Goal: Information Seeking & Learning: Learn about a topic

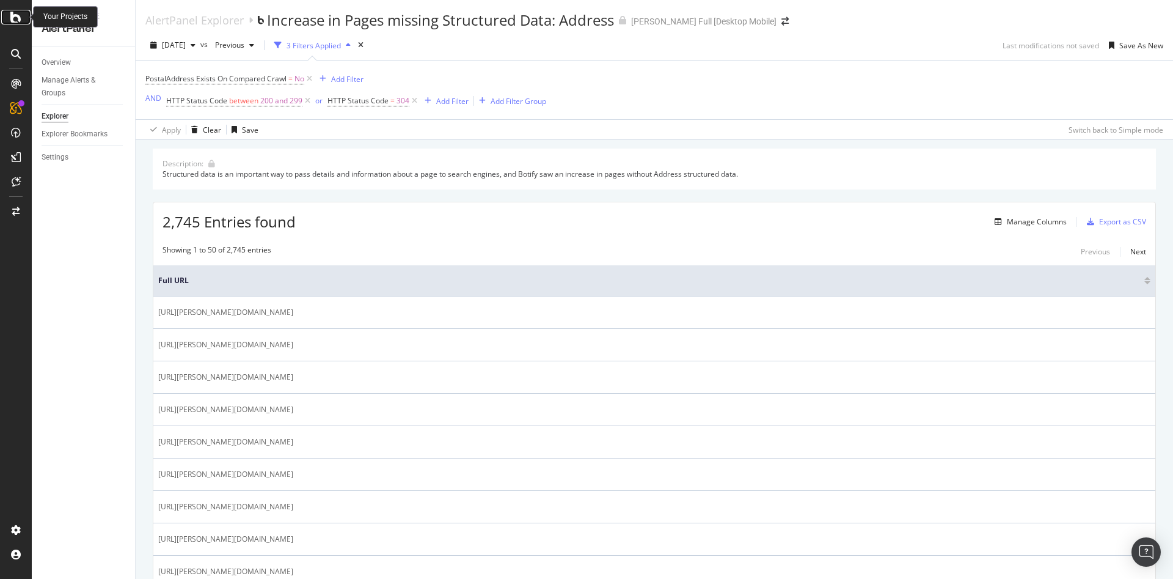
click at [15, 17] on icon at bounding box center [15, 17] width 11 height 15
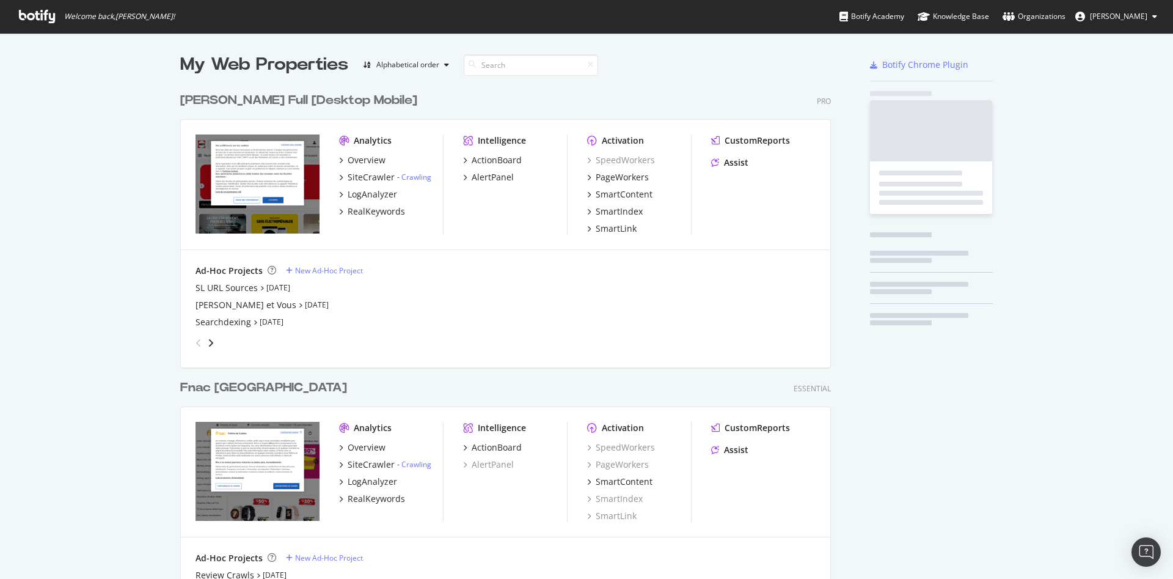
scroll to position [568, 1152]
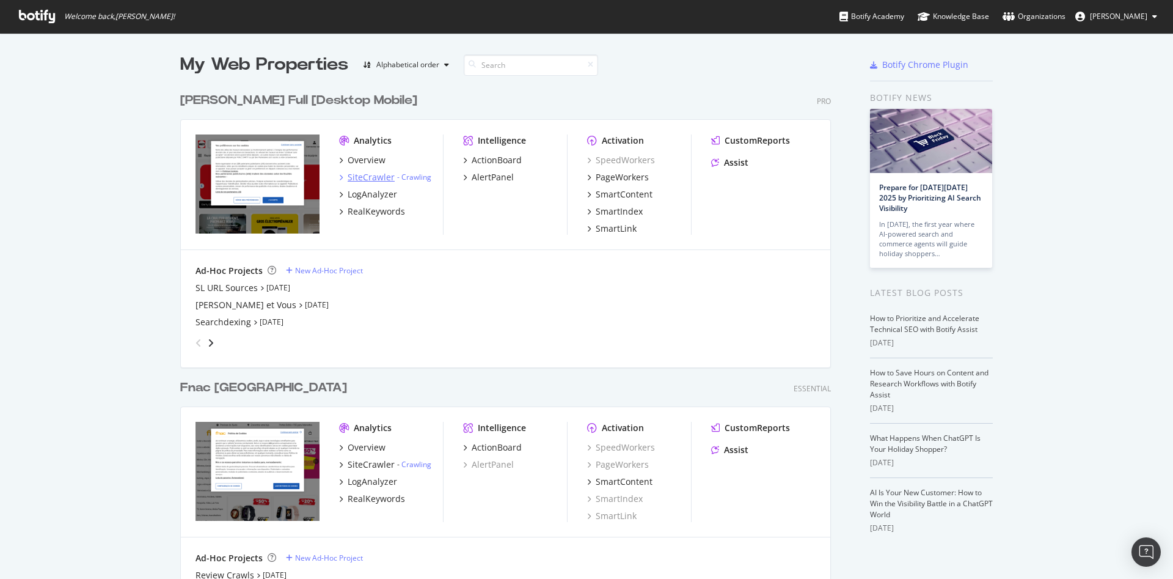
click at [373, 178] on div "SiteCrawler" at bounding box center [371, 177] width 47 height 12
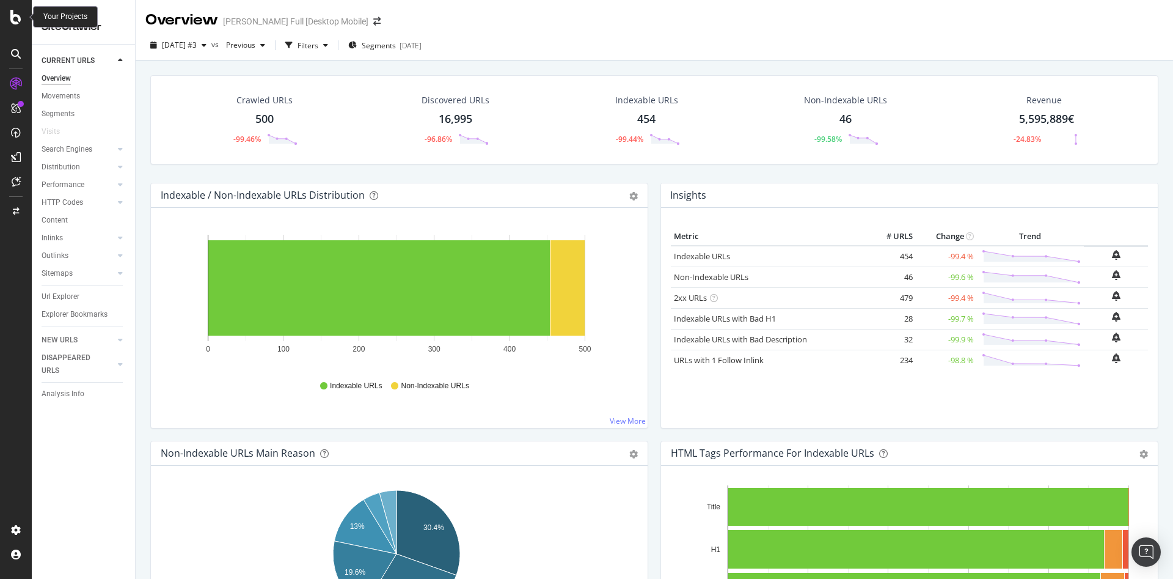
click at [15, 18] on icon at bounding box center [15, 17] width 11 height 15
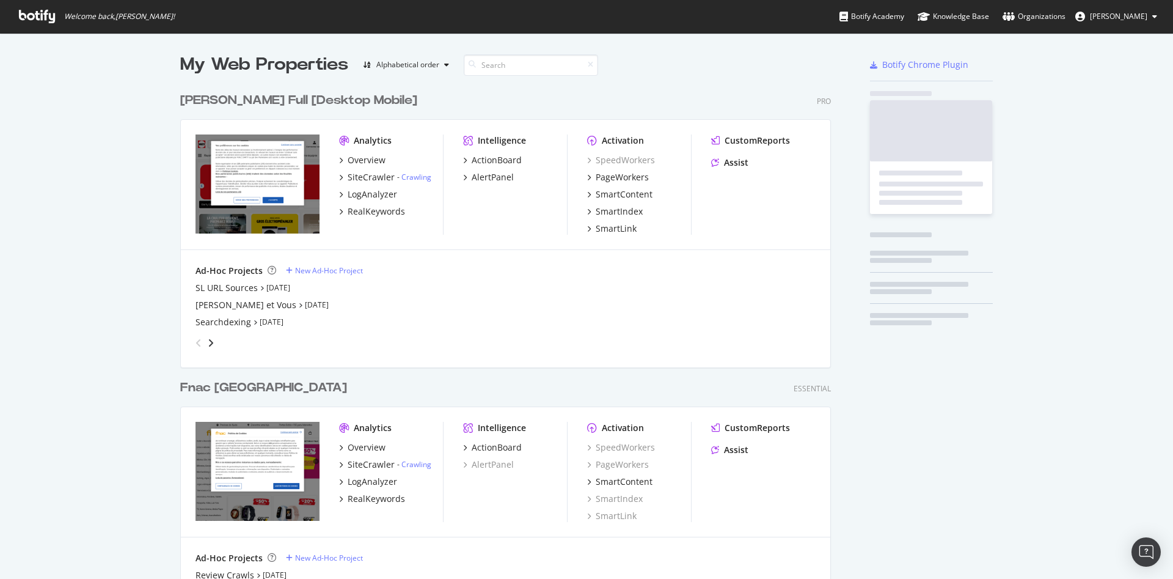
scroll to position [568, 1152]
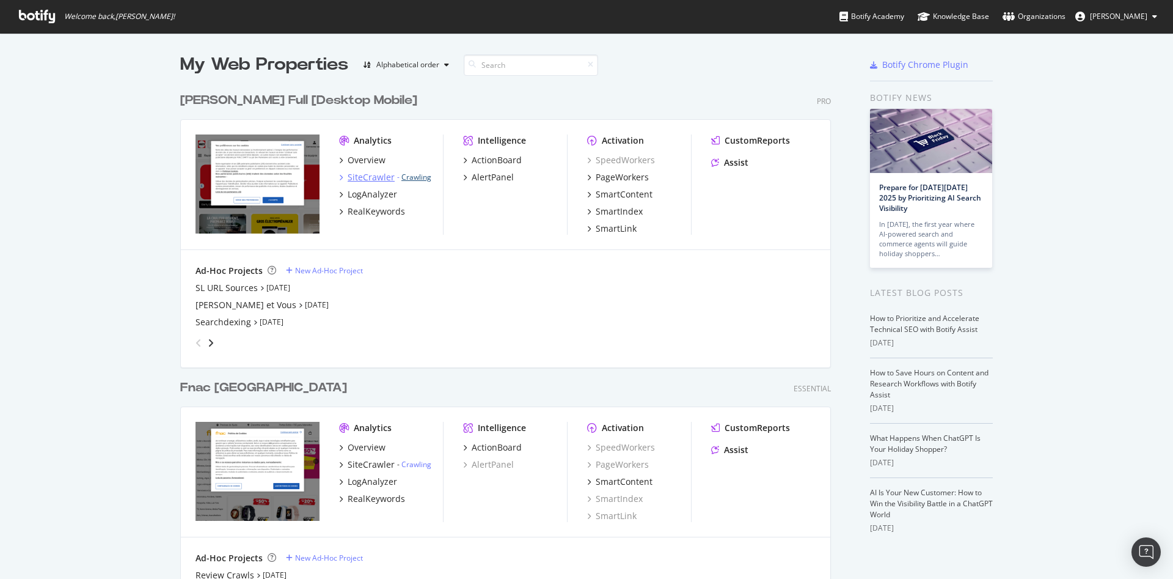
click at [414, 177] on link "Crawling" at bounding box center [416, 177] width 30 height 10
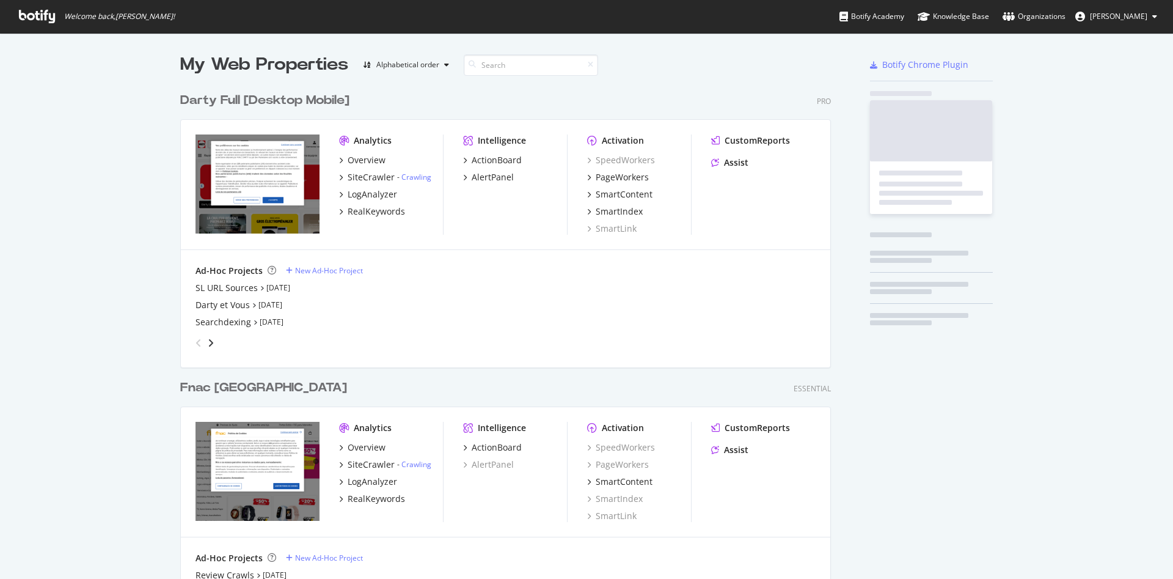
scroll to position [568, 1152]
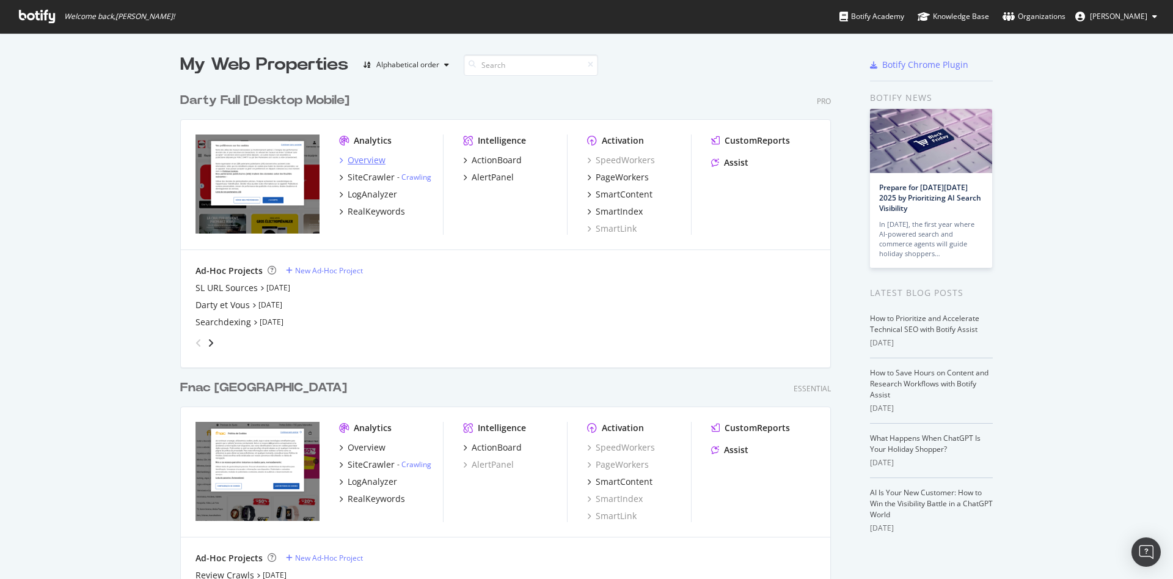
click at [370, 159] on div "Overview" at bounding box center [367, 160] width 38 height 12
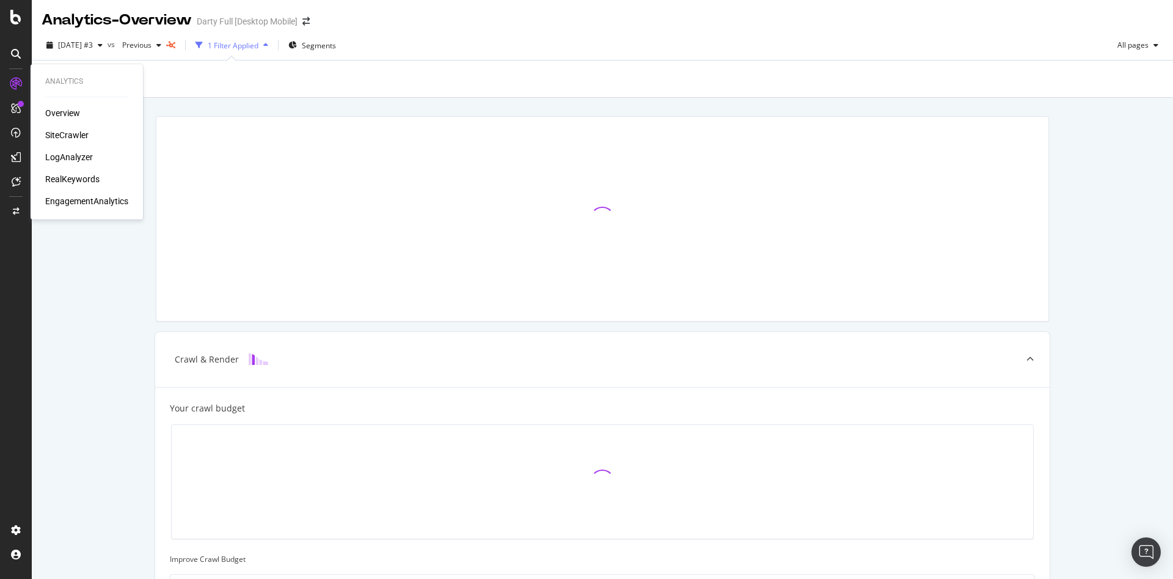
click at [68, 136] on div "SiteCrawler" at bounding box center [66, 135] width 43 height 12
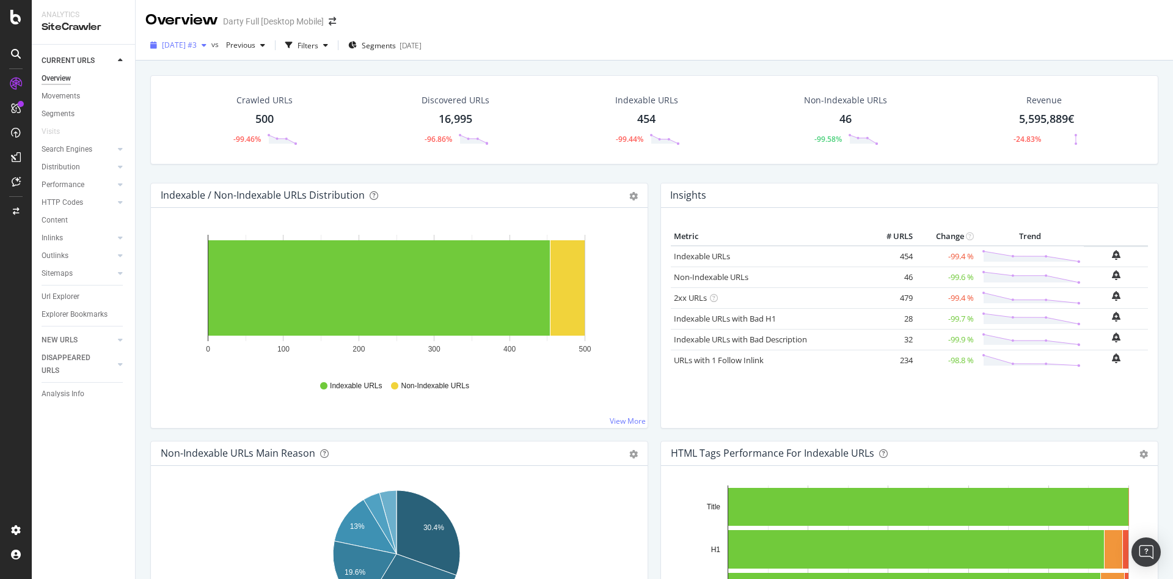
click at [197, 47] on span "[DATE] #3" at bounding box center [179, 45] width 35 height 10
click at [224, 101] on div "2025 May. 30th" at bounding box center [203, 102] width 81 height 11
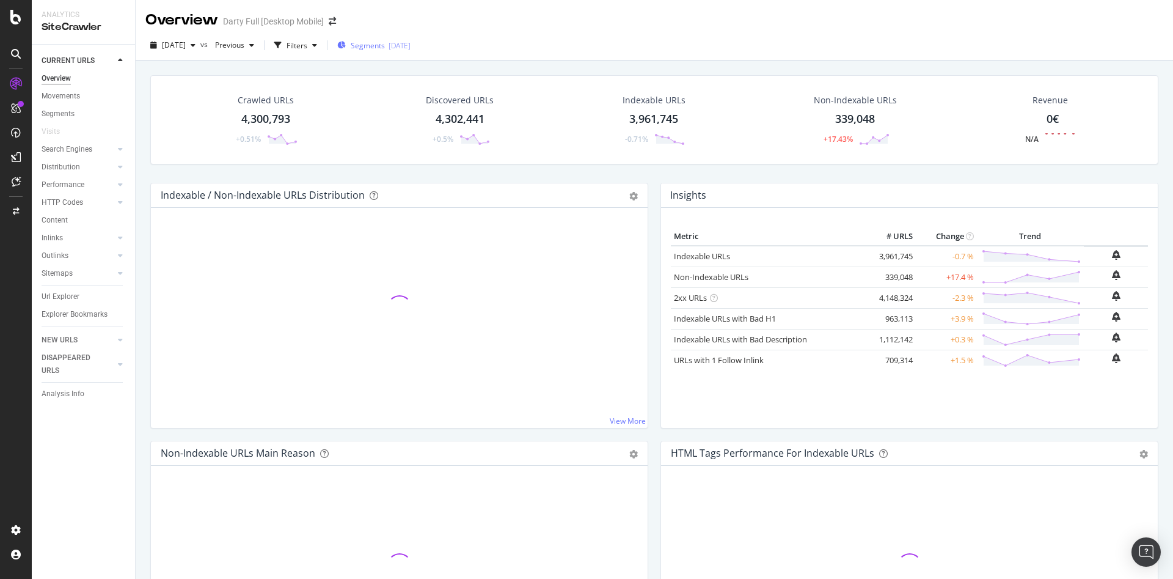
click at [385, 43] on span "Segments" at bounding box center [368, 45] width 34 height 10
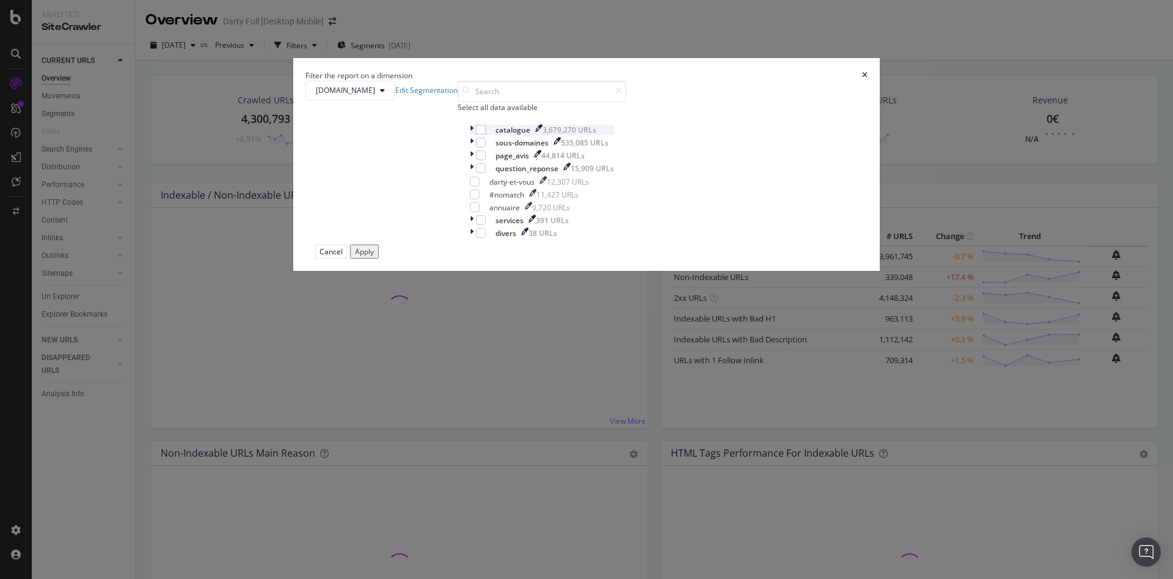
click at [470, 135] on icon "modal" at bounding box center [472, 130] width 4 height 10
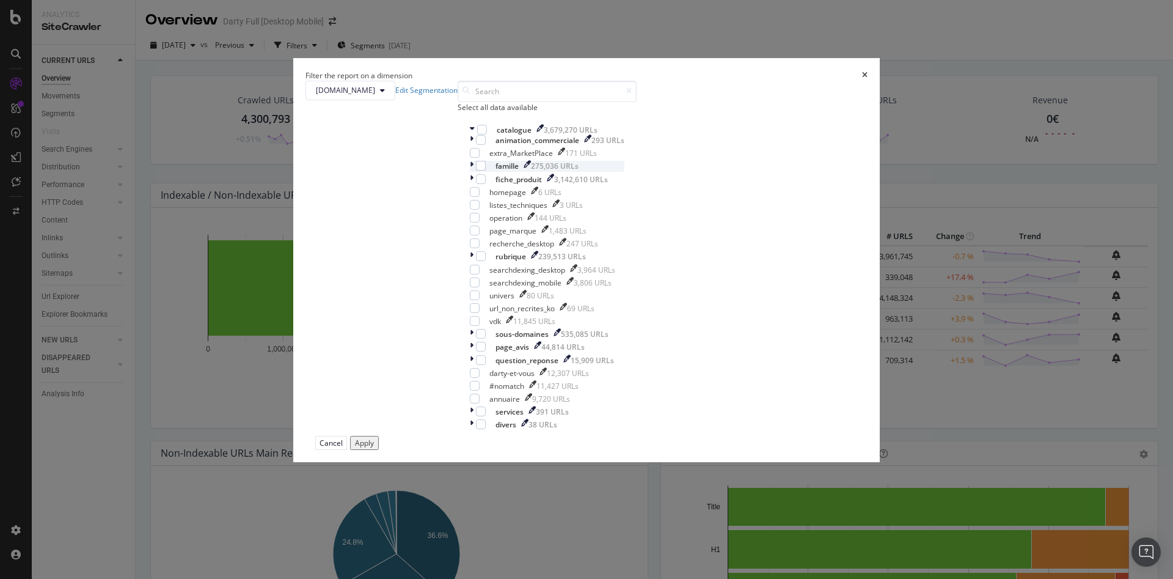
click at [473, 171] on icon "modal" at bounding box center [472, 166] width 4 height 10
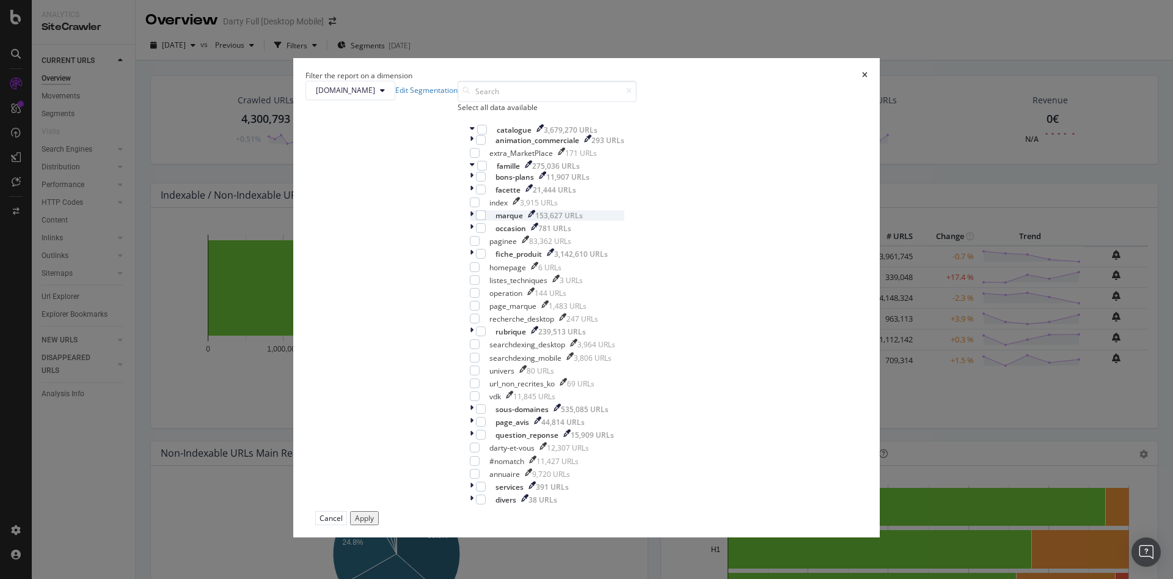
click at [473, 221] on icon "modal" at bounding box center [472, 215] width 4 height 10
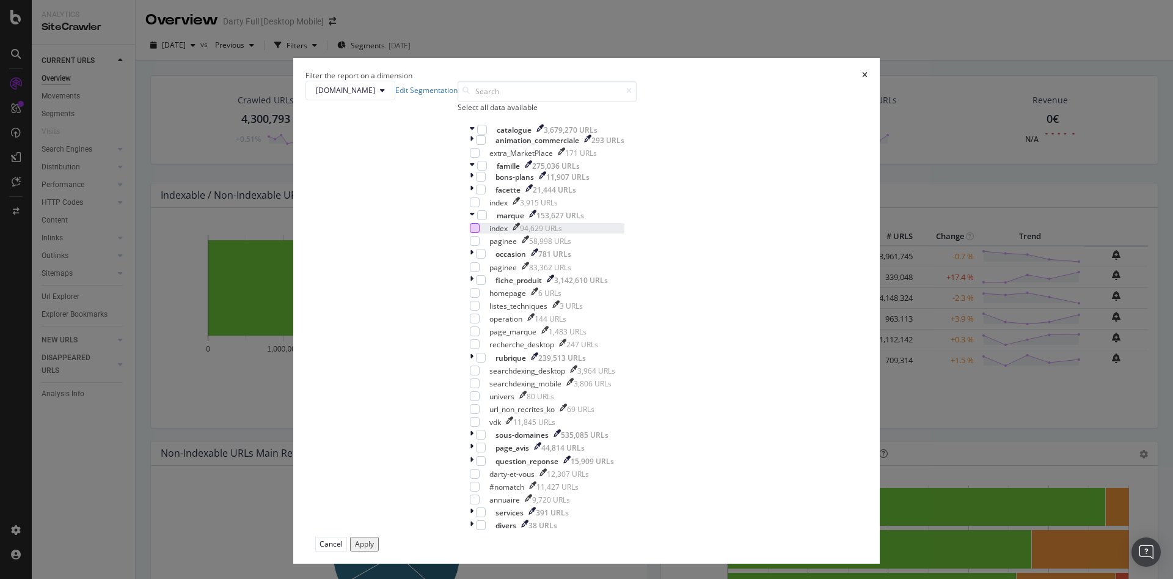
click at [480, 233] on div "modal" at bounding box center [475, 228] width 10 height 10
click at [374, 538] on div "Apply" at bounding box center [364, 543] width 19 height 10
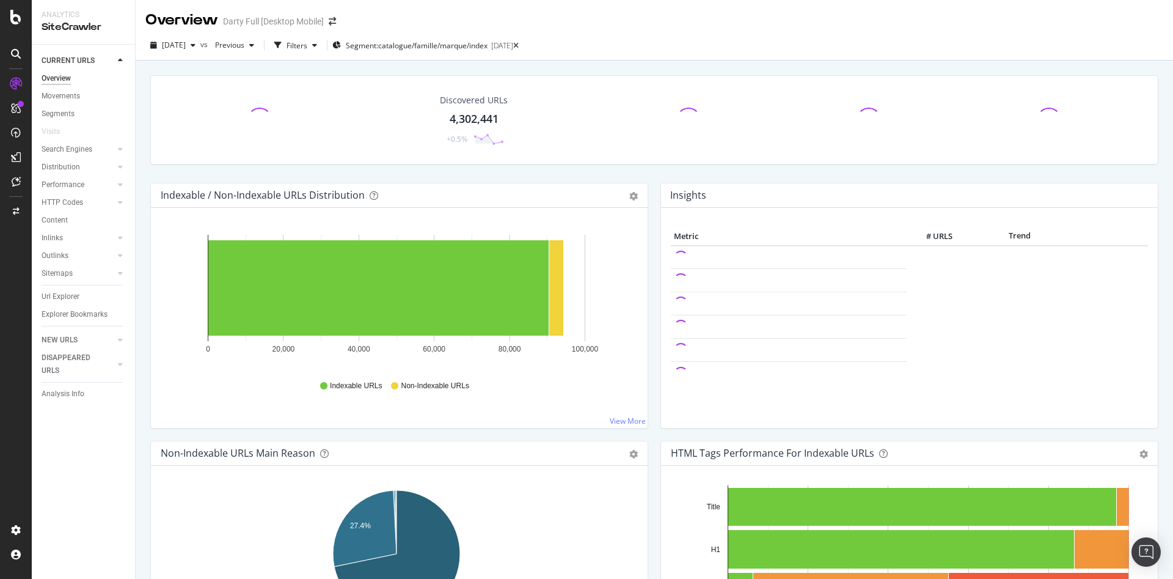
drag, startPoint x: 52, startPoint y: 294, endPoint x: 382, endPoint y: 227, distance: 336.7
click at [52, 294] on div "Url Explorer" at bounding box center [61, 296] width 38 height 13
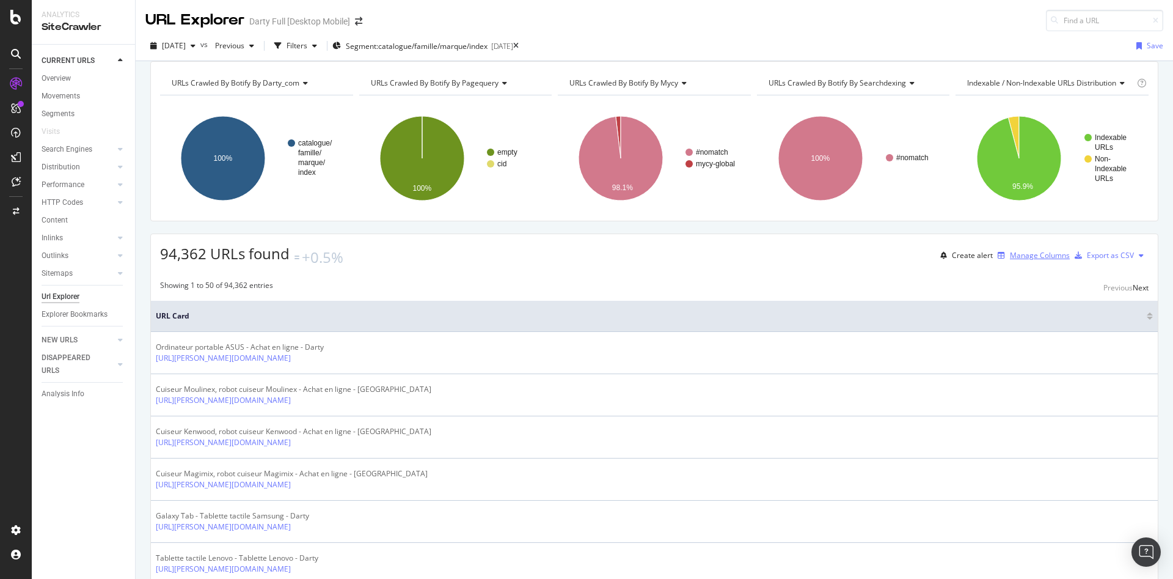
click at [1010, 260] on div "Manage Columns" at bounding box center [1040, 255] width 60 height 10
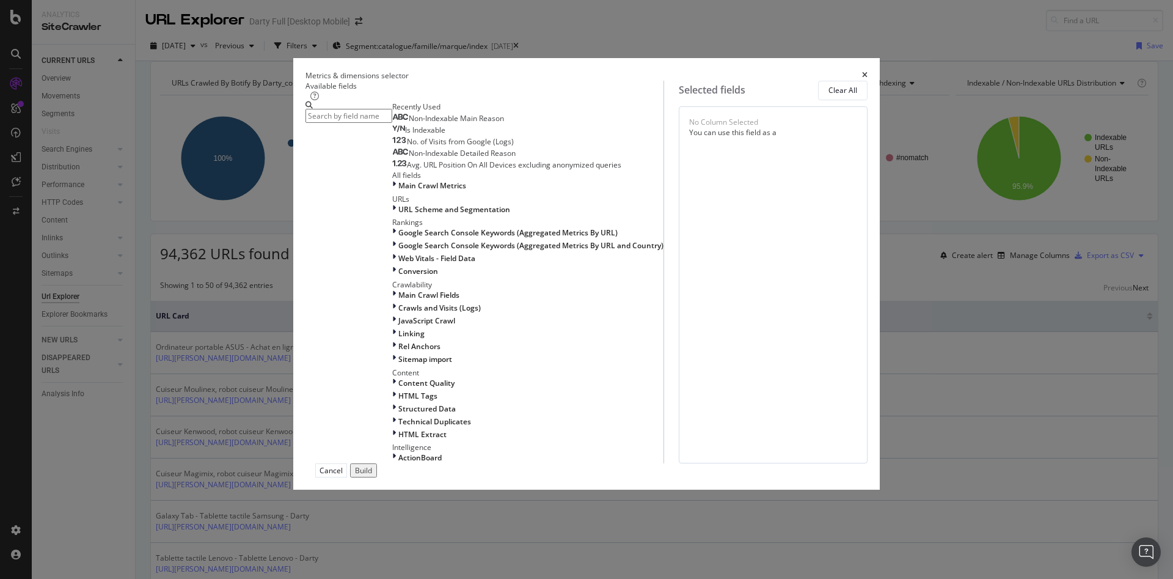
click at [392, 123] on input "modal" at bounding box center [348, 116] width 87 height 14
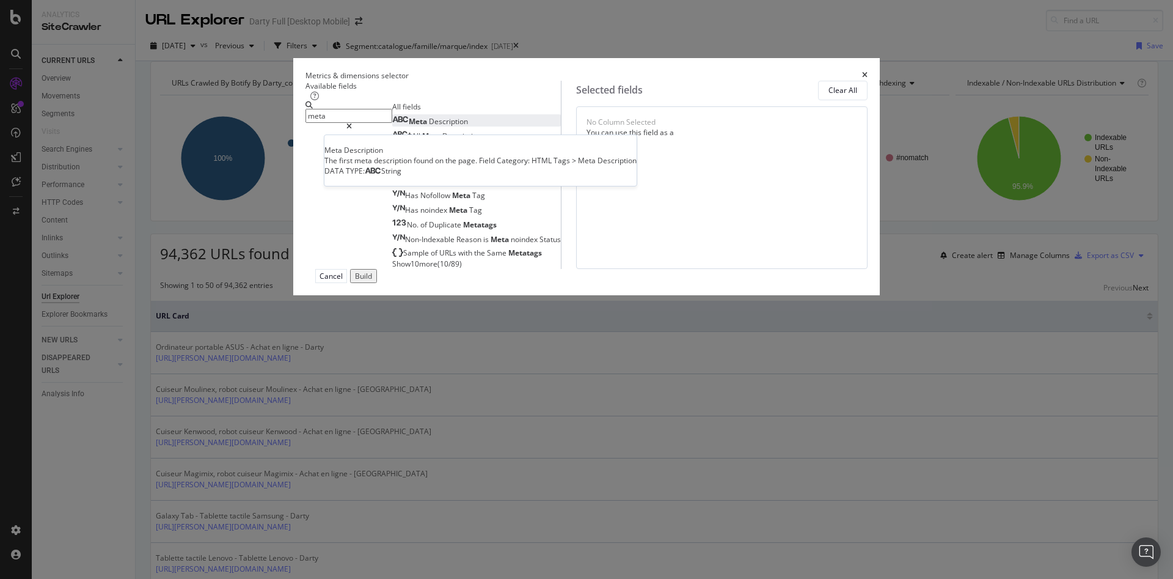
type input "meta"
click at [429, 126] on span "Description" at bounding box center [448, 121] width 39 height 10
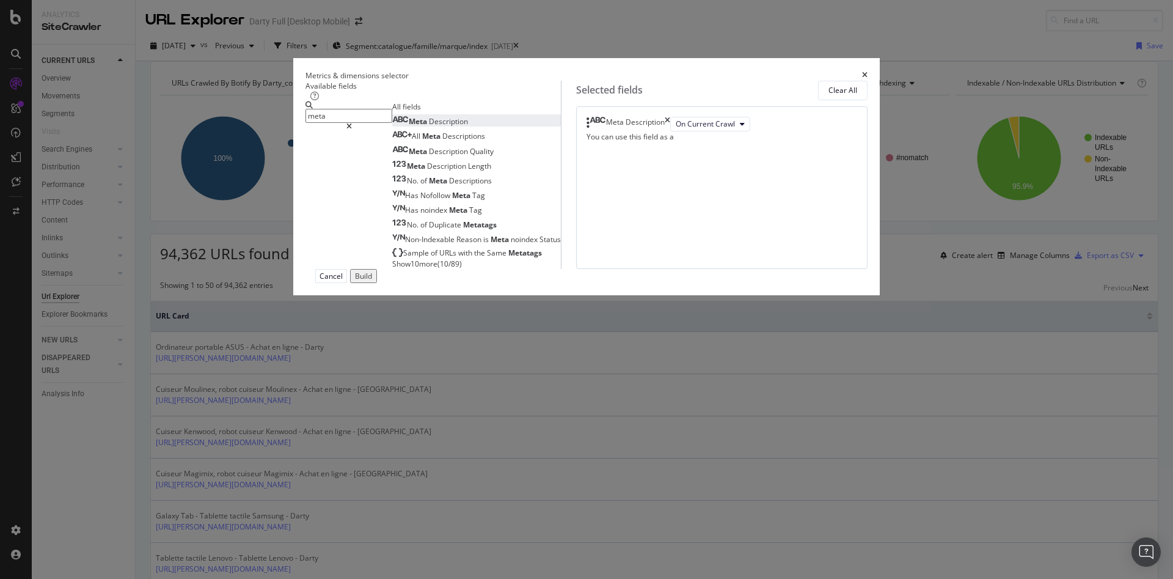
click at [372, 281] on div "Build" at bounding box center [363, 276] width 17 height 10
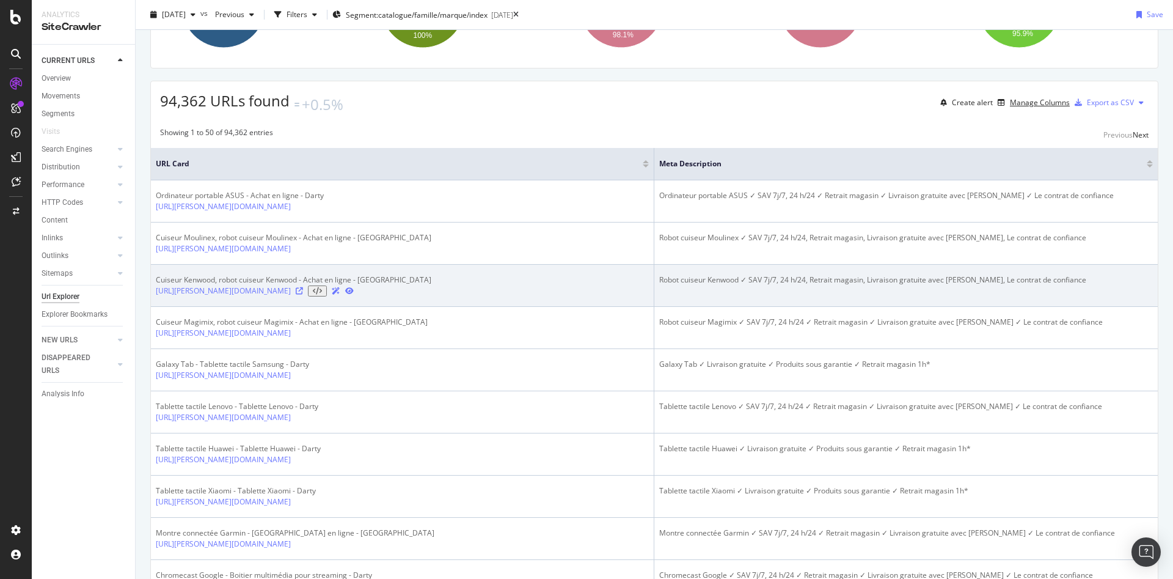
scroll to position [183, 0]
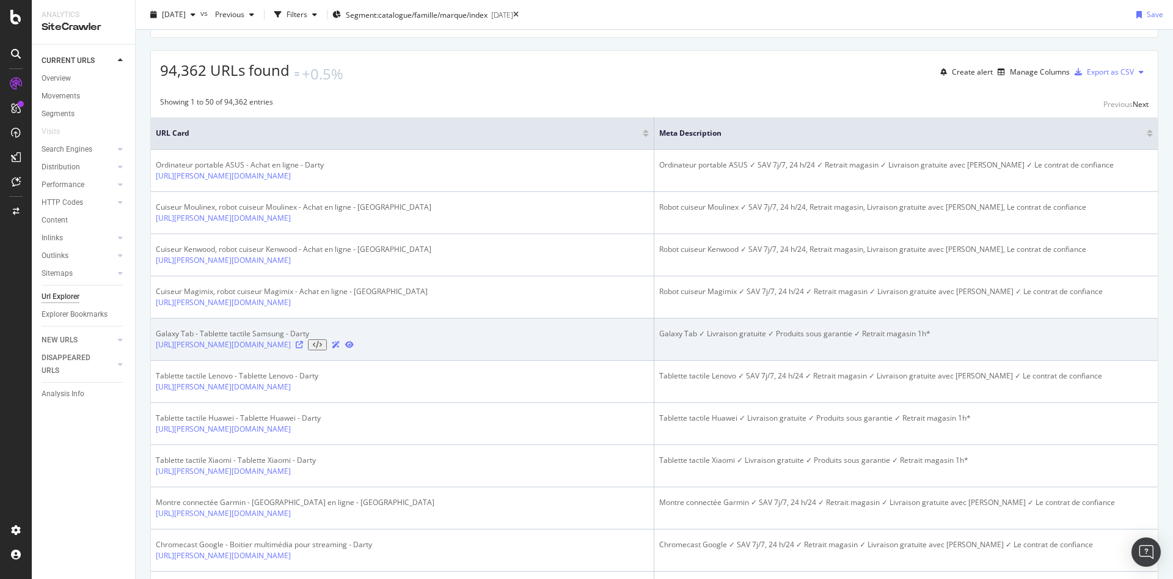
click at [767, 339] on div "Galaxy Tab ✓ Livraison gratuite ✓ Produits sous garantie ✓ Retrait magasin 1h*" at bounding box center [906, 333] width 494 height 11
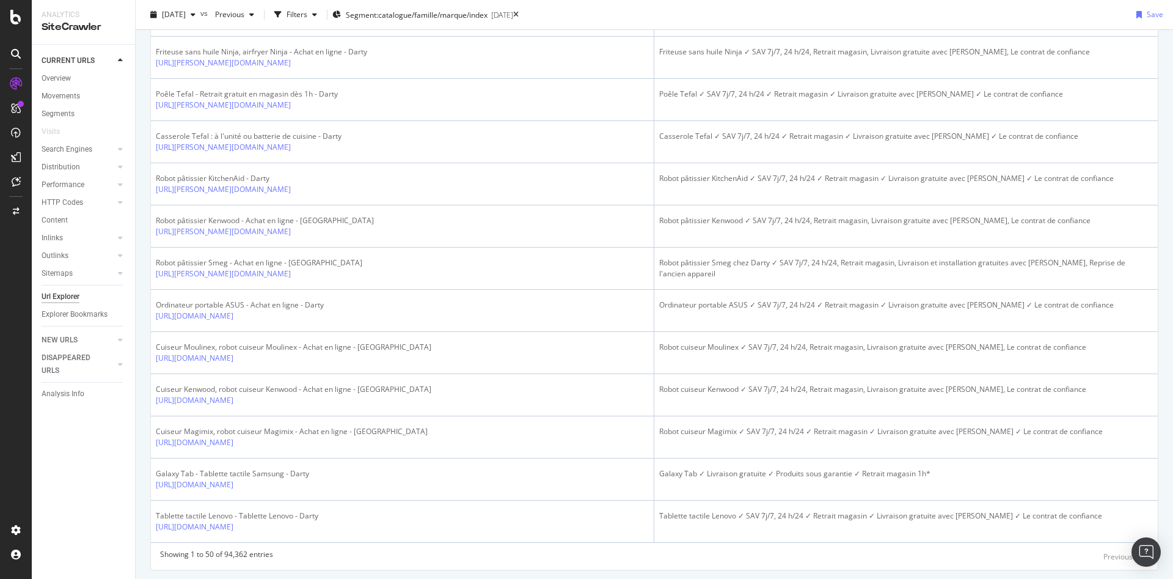
scroll to position [2058, 0]
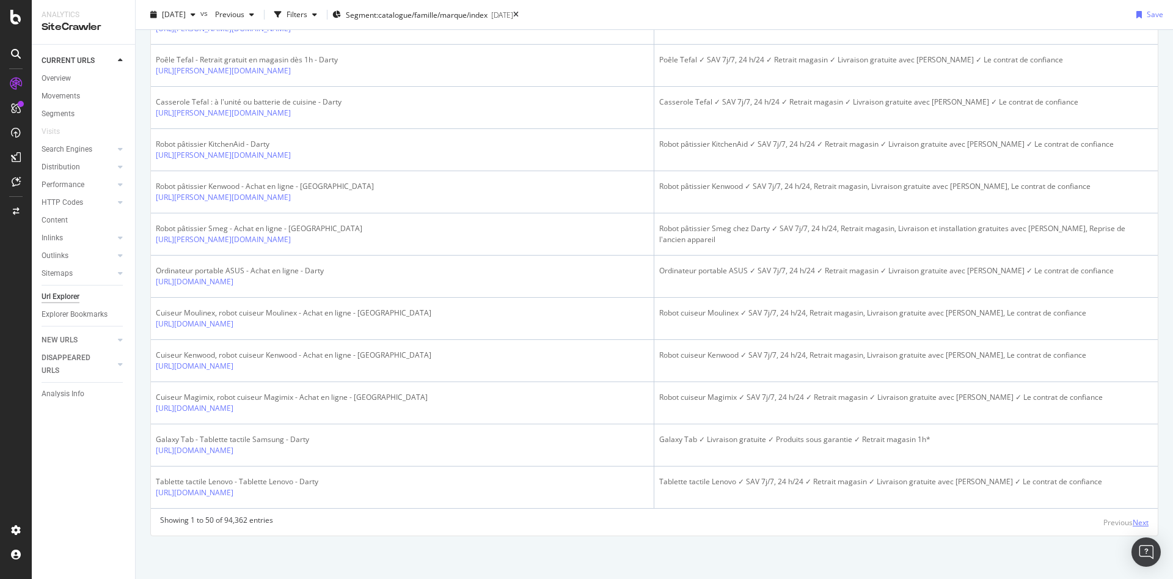
click at [1133, 520] on div "Next" at bounding box center [1141, 522] width 16 height 10
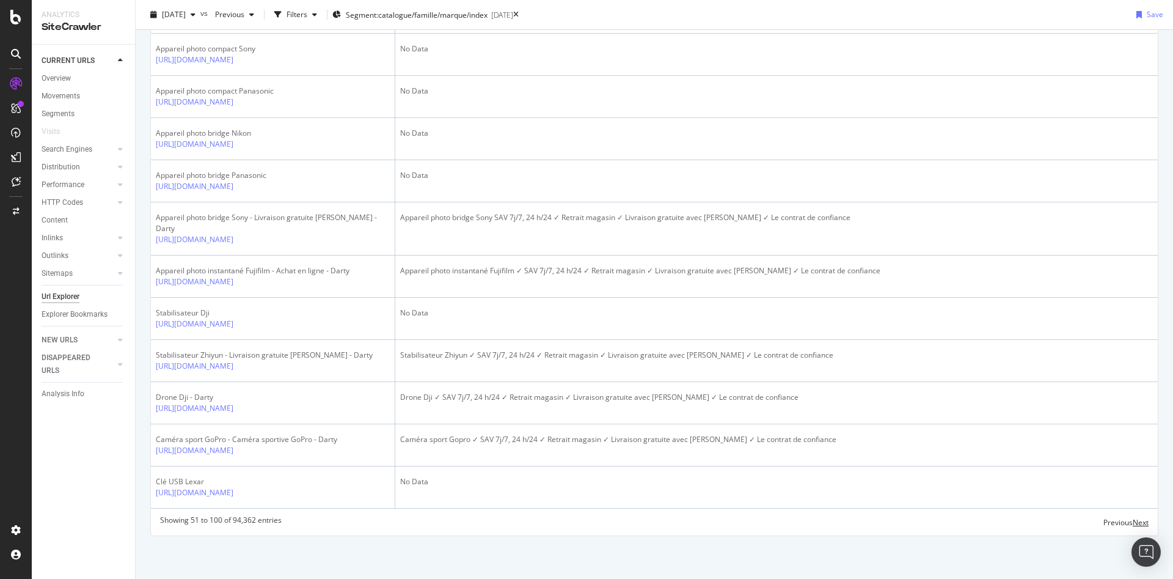
scroll to position [3258, 0]
click at [1133, 524] on div "Next" at bounding box center [1141, 522] width 16 height 10
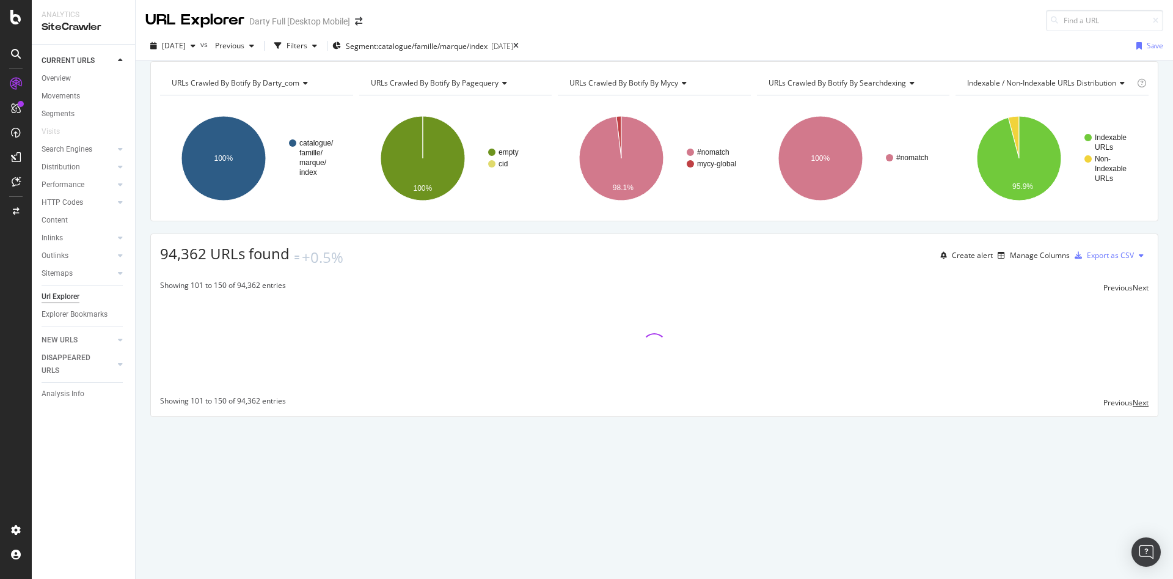
scroll to position [0, 0]
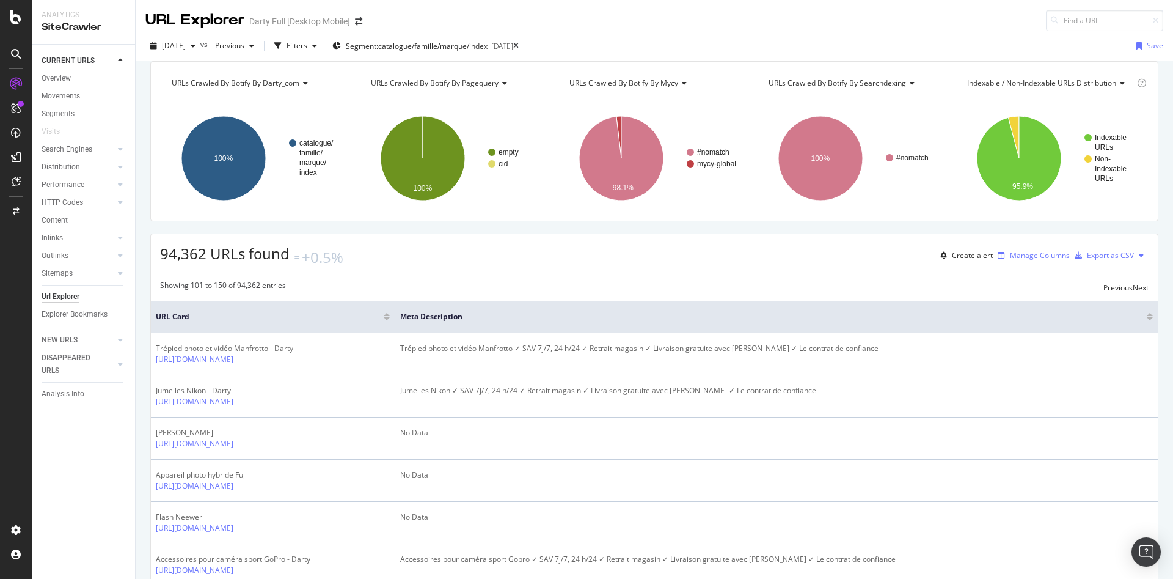
click at [1016, 260] on div "Manage Columns" at bounding box center [1040, 255] width 60 height 10
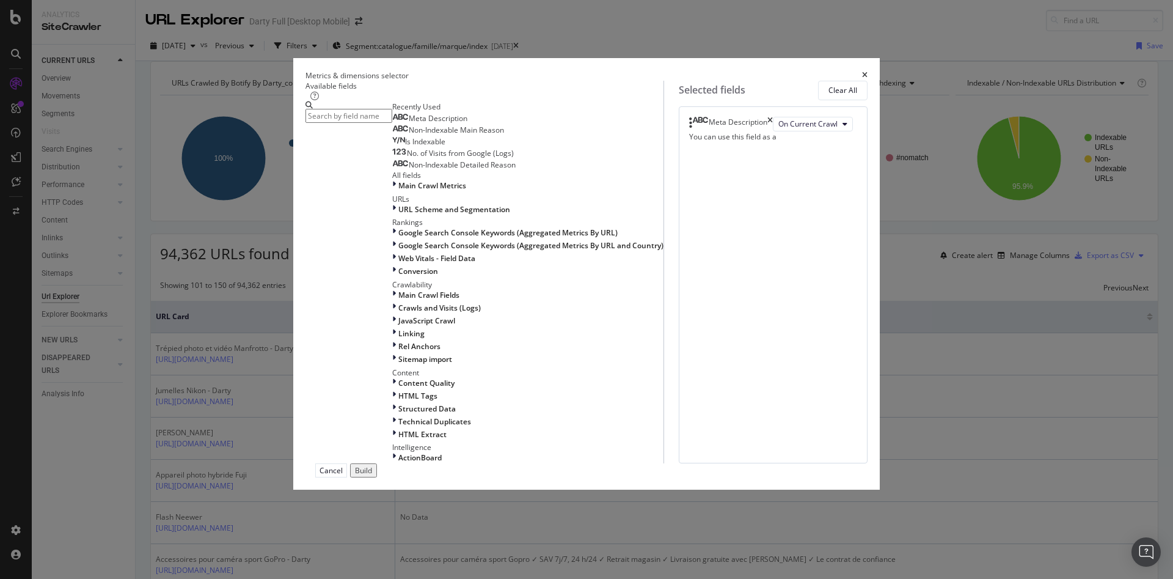
click at [392, 123] on input "modal" at bounding box center [348, 116] width 87 height 14
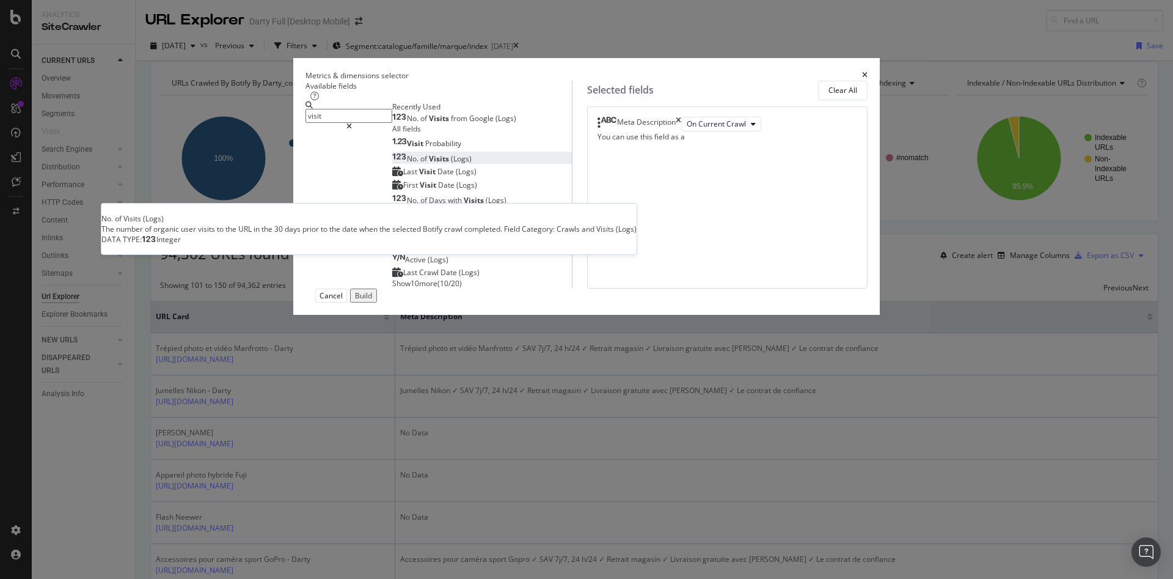
type input "visit"
click at [451, 164] on div "No. of Visits (Logs)" at bounding box center [431, 158] width 79 height 10
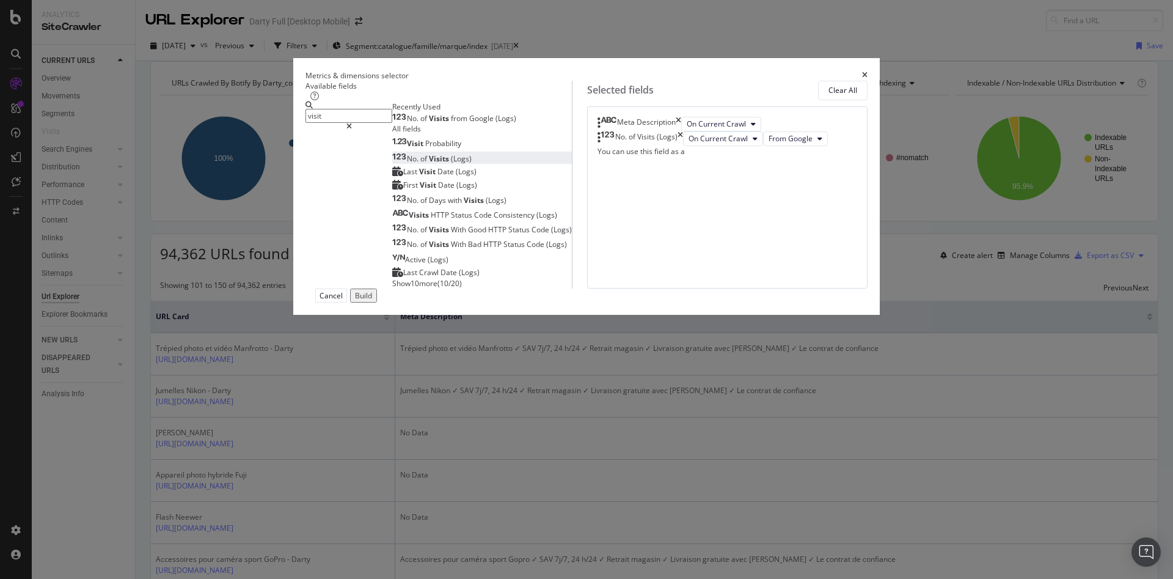
click at [377, 302] on button "Build" at bounding box center [363, 295] width 27 height 14
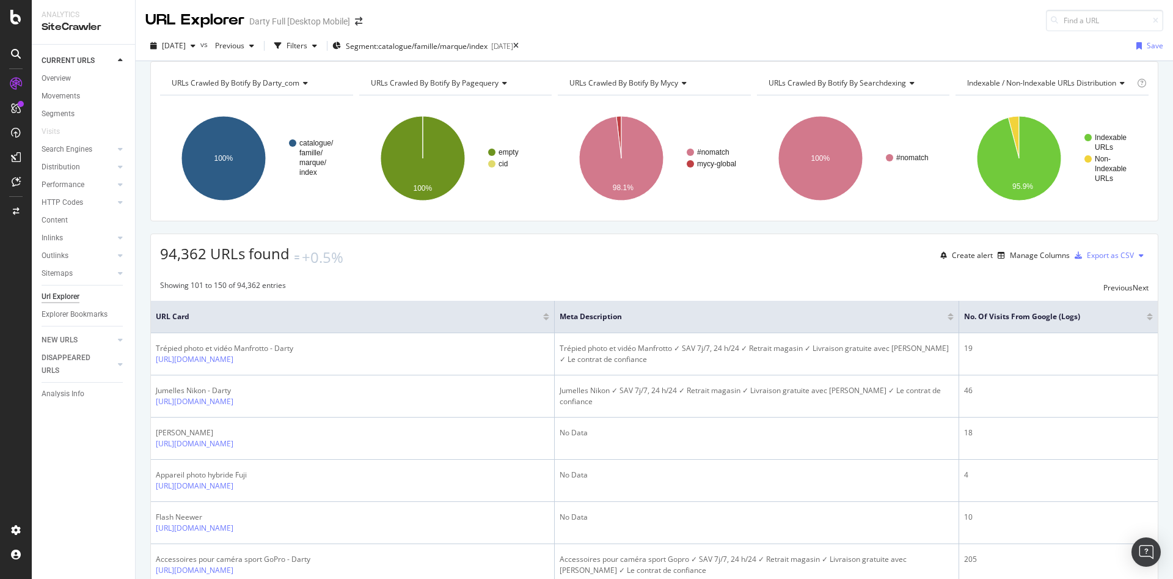
click at [1147, 320] on div at bounding box center [1150, 318] width 6 height 3
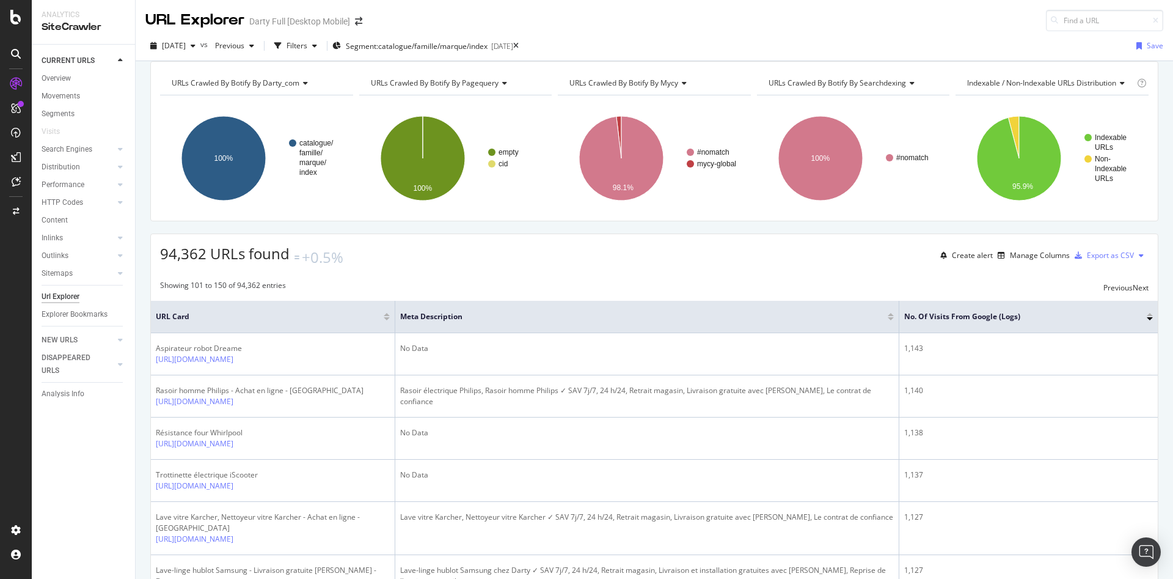
click at [1147, 316] on div at bounding box center [1150, 314] width 6 height 3
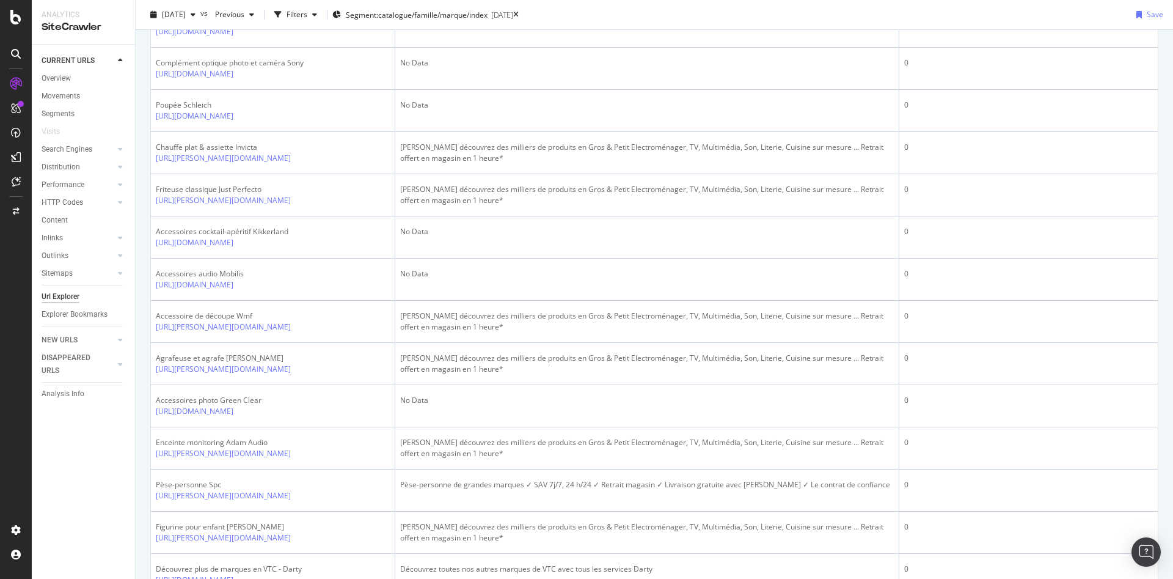
scroll to position [1100, 0]
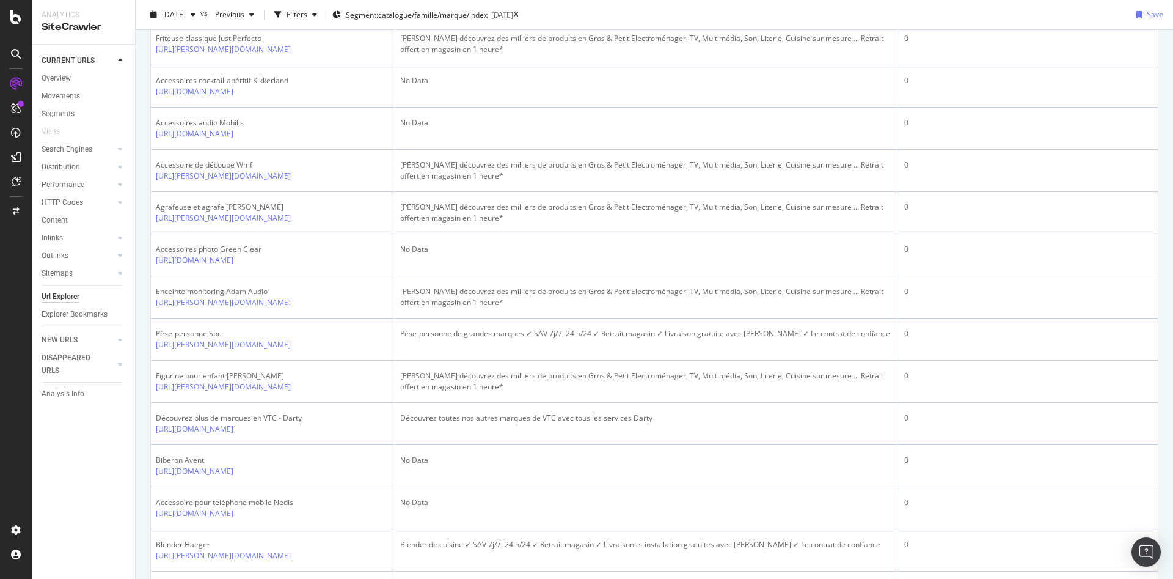
drag, startPoint x: 400, startPoint y: 175, endPoint x: 466, endPoint y: 176, distance: 66.6
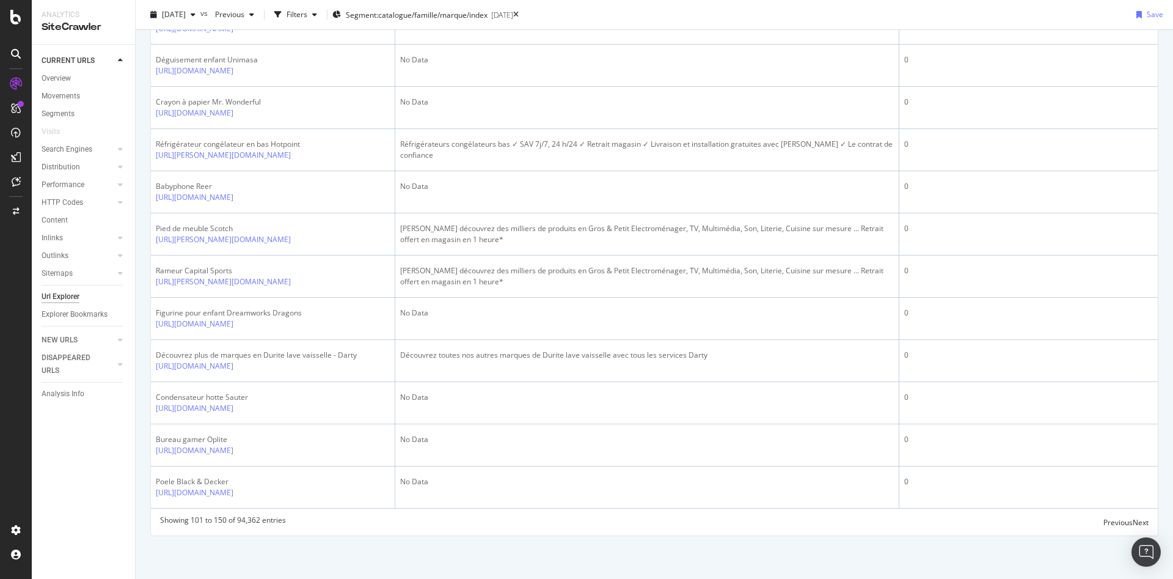
scroll to position [3117, 0]
click at [1103, 521] on div "Previous" at bounding box center [1117, 522] width 29 height 10
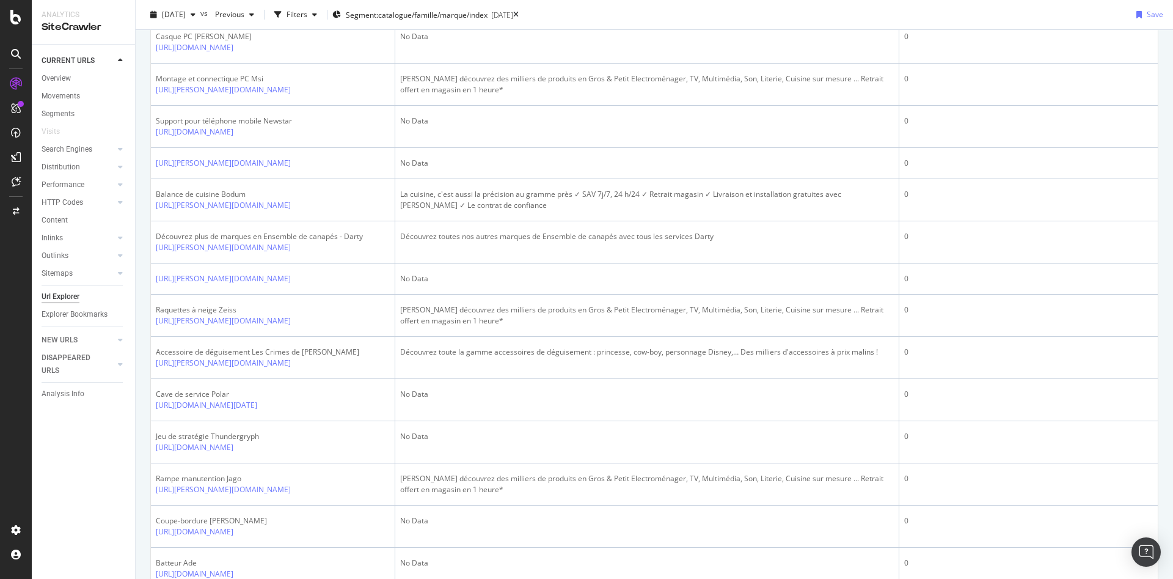
scroll to position [0, 0]
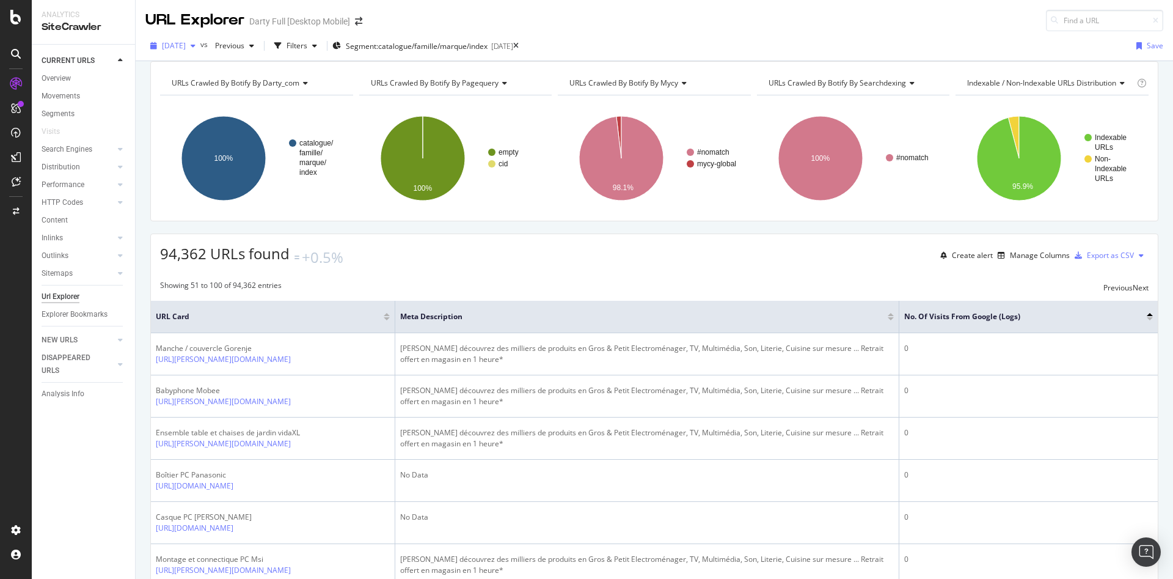
click at [186, 48] on span "2025 May. 30th" at bounding box center [174, 45] width 24 height 10
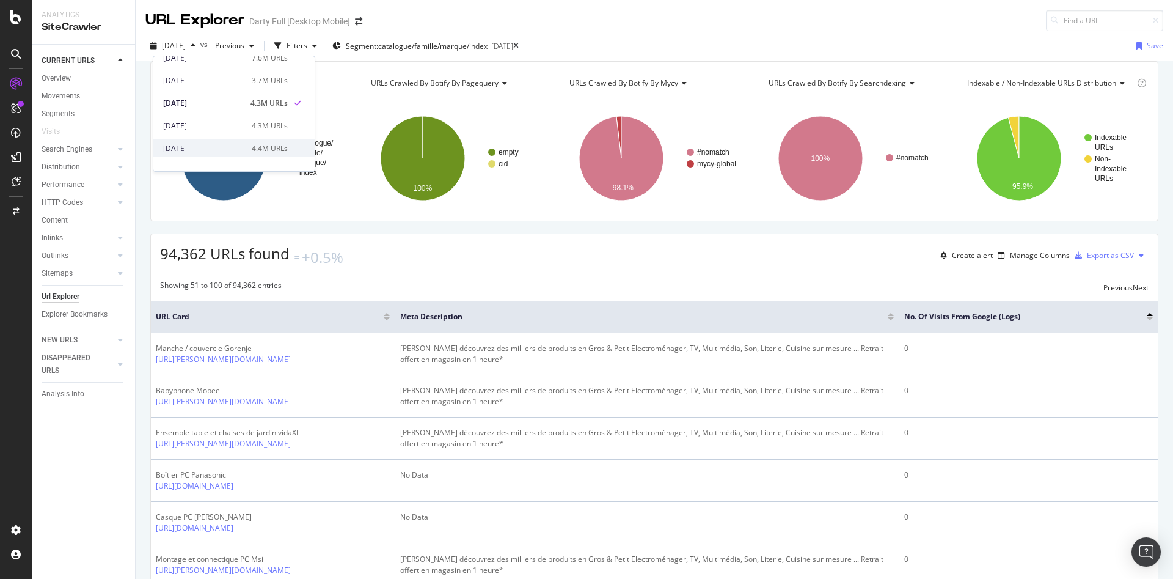
scroll to position [183, 0]
click at [228, 132] on div "2025 Mar. 30th 4.4M URLs" at bounding box center [225, 132] width 125 height 11
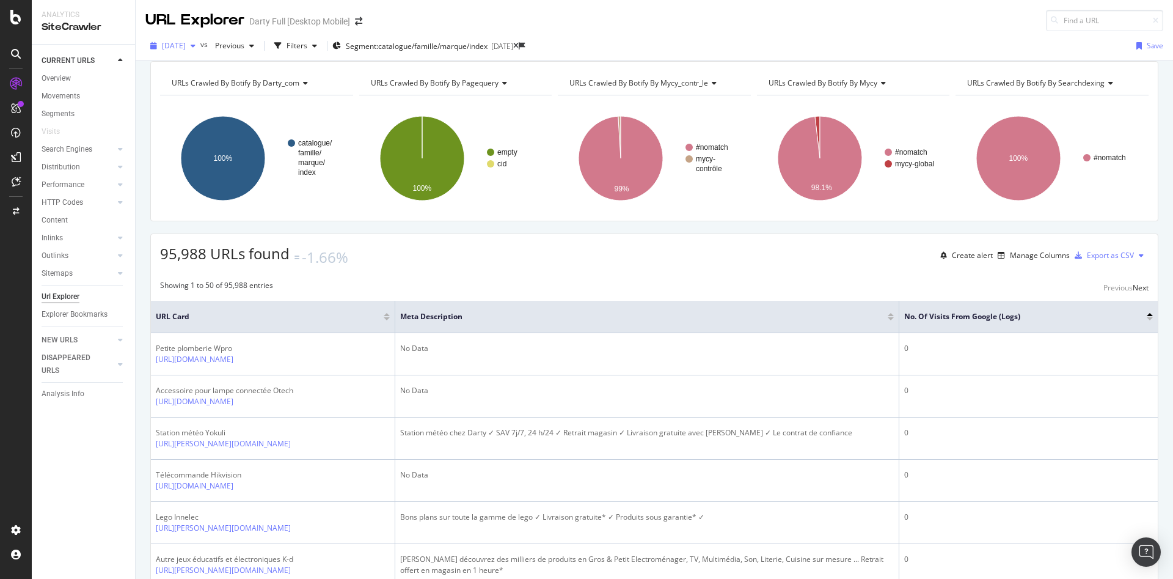
click at [186, 50] on span "2025 Mar. 30th" at bounding box center [174, 45] width 24 height 10
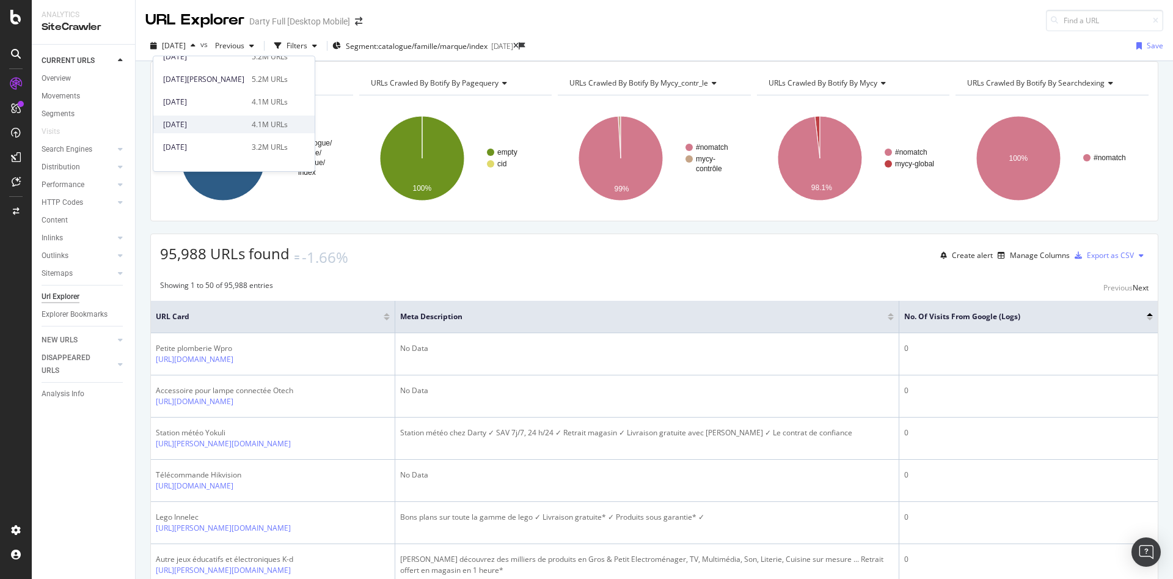
scroll to position [305, 0]
click at [252, 144] on div "4.1M URLs" at bounding box center [270, 146] width 36 height 11
